Goal: Use online tool/utility: Utilize a website feature to perform a specific function

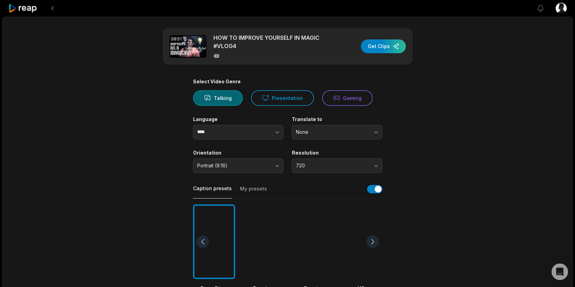
scroll to position [49, 0]
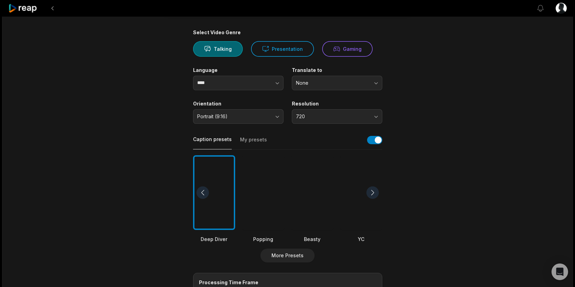
click at [327, 183] on div at bounding box center [312, 192] width 42 height 75
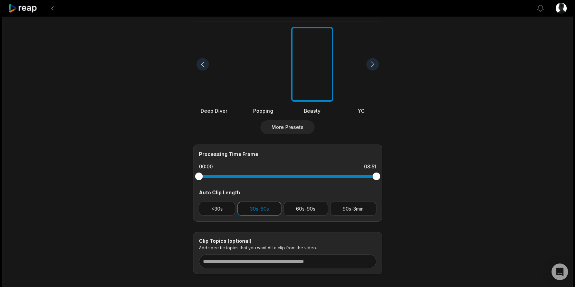
scroll to position [214, 0]
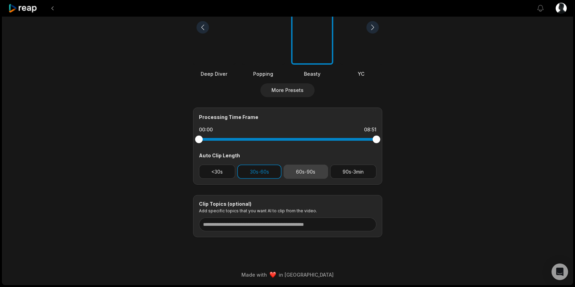
click at [312, 173] on button "60s-90s" at bounding box center [305, 171] width 45 height 14
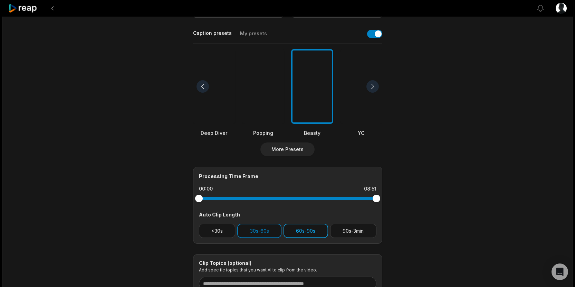
scroll to position [0, 0]
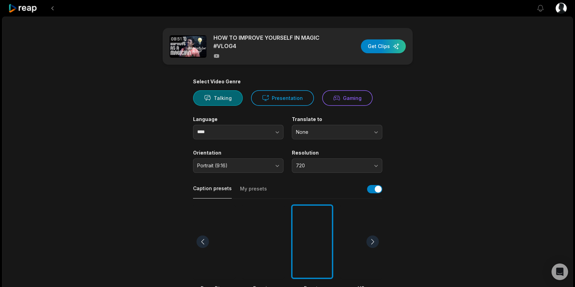
click at [220, 102] on button "Talking" at bounding box center [218, 98] width 50 height 16
click at [254, 127] on button "button" at bounding box center [263, 132] width 39 height 15
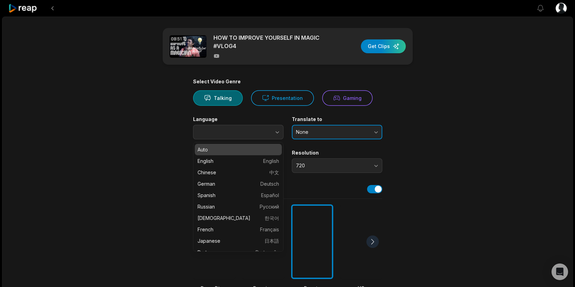
type input "****"
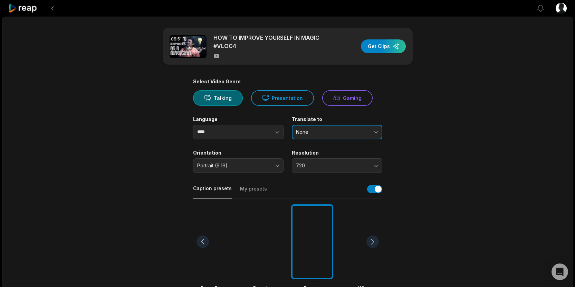
click at [318, 129] on span "None" at bounding box center [332, 132] width 73 height 6
click at [393, 50] on div "button" at bounding box center [383, 46] width 45 height 14
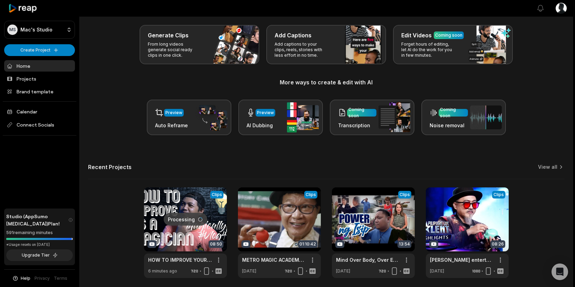
scroll to position [58, 0]
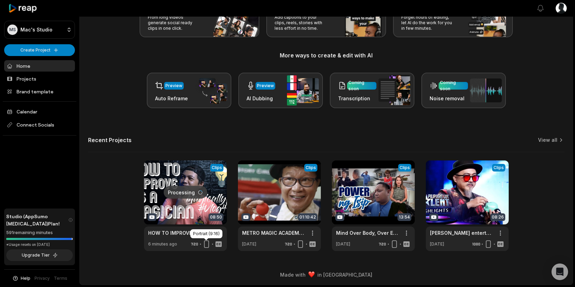
click at [209, 244] on icon at bounding box center [206, 244] width 5 height 8
click at [197, 210] on link at bounding box center [185, 205] width 83 height 90
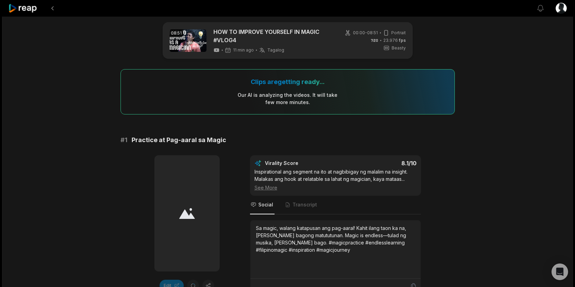
scroll to position [7, 0]
